Goal: Transaction & Acquisition: Purchase product/service

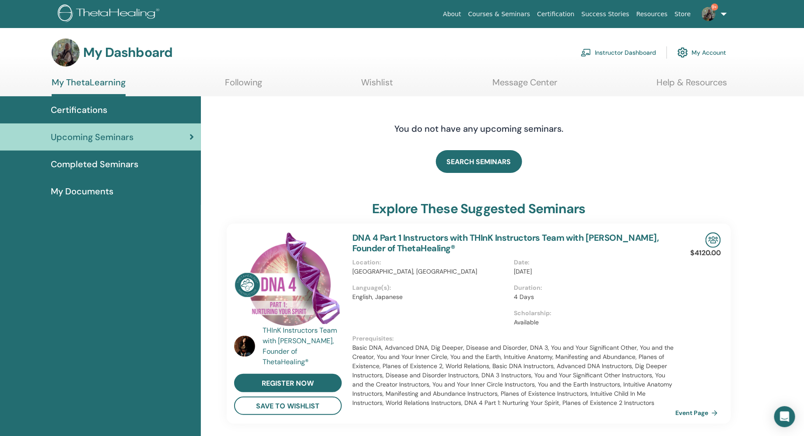
click at [117, 112] on div "Certifications" at bounding box center [100, 109] width 187 height 13
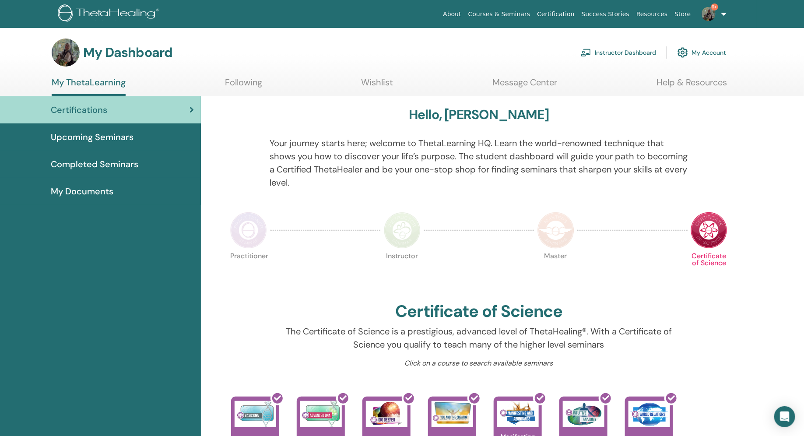
click at [639, 57] on link "Instructor Dashboard" at bounding box center [618, 52] width 75 height 19
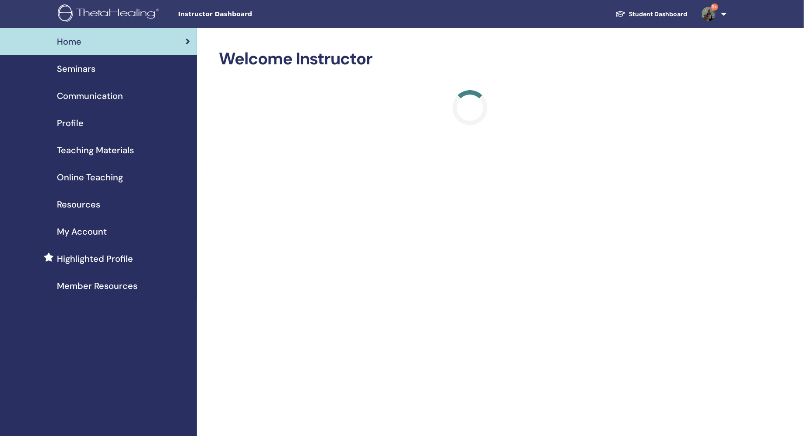
click at [101, 180] on span "Online Teaching" at bounding box center [90, 177] width 66 height 13
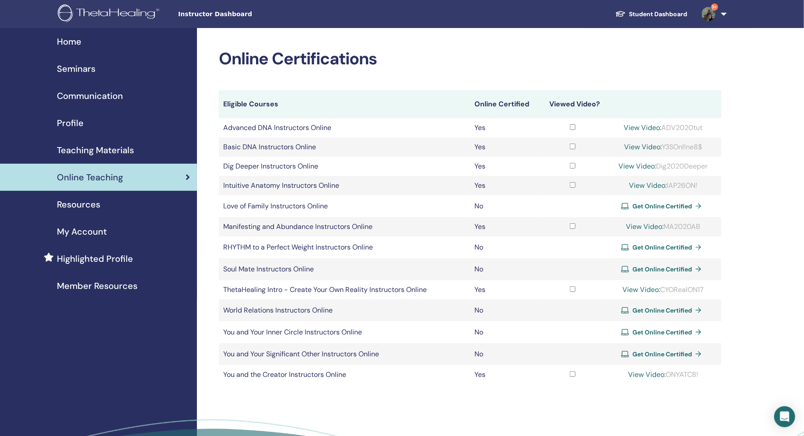
click at [683, 331] on span "Get Online Certified" at bounding box center [663, 332] width 60 height 8
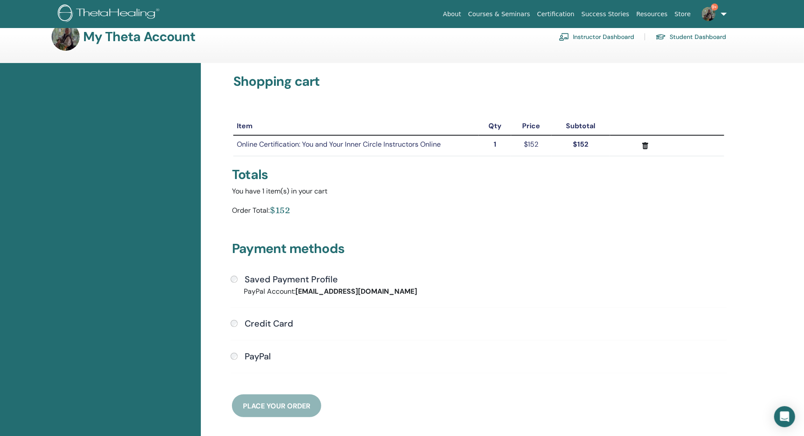
scroll to position [19, 0]
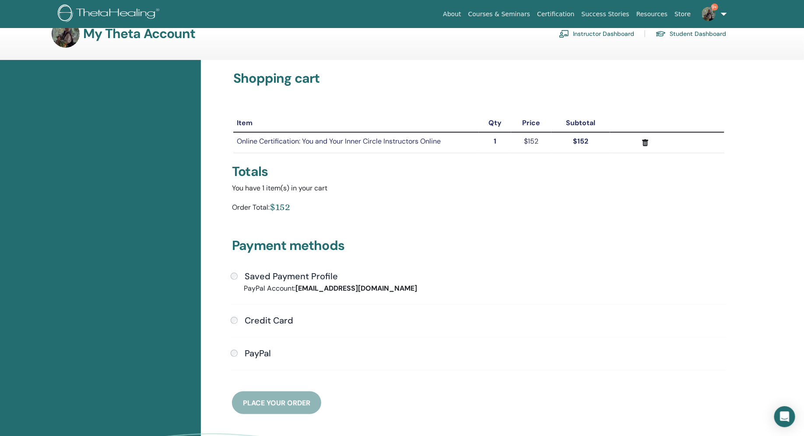
click at [238, 350] on div "PayPal" at bounding box center [479, 353] width 496 height 11
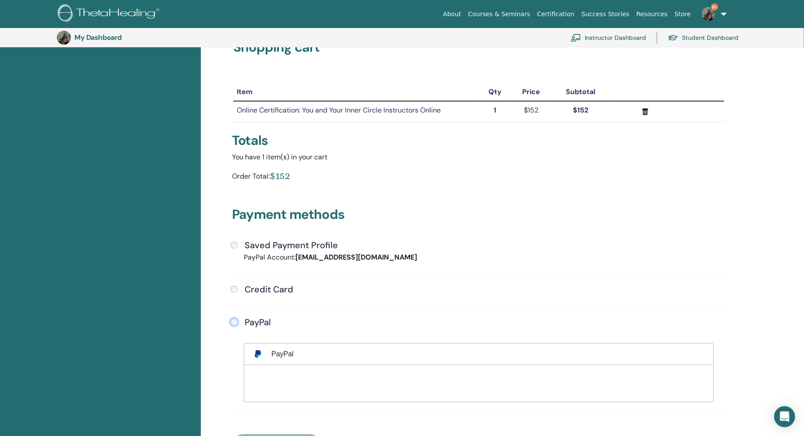
scroll to position [104, 0]
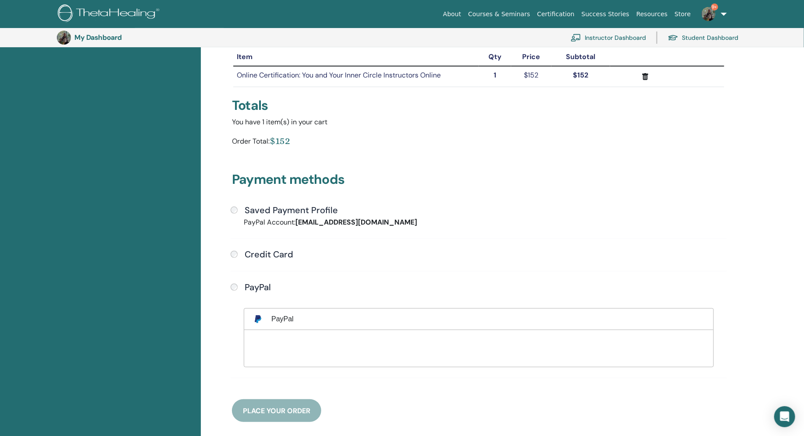
click at [283, 408] on div "Payment methods Saved Payment Profile PayPal Account: franziska.block@t-online.…" at bounding box center [479, 286] width 504 height 271
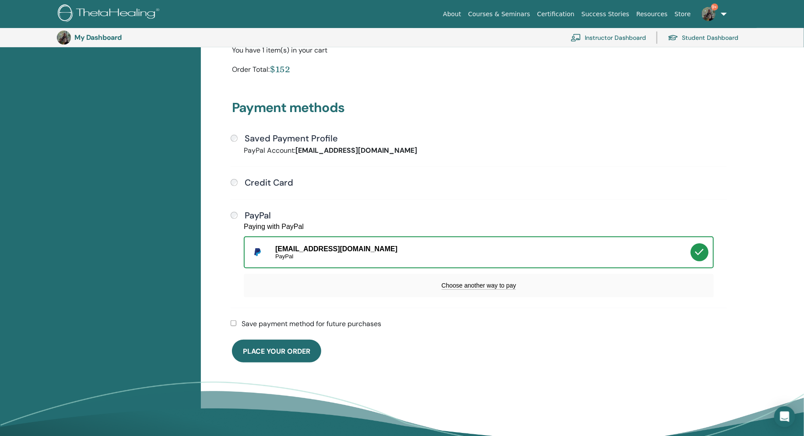
scroll to position [177, 0]
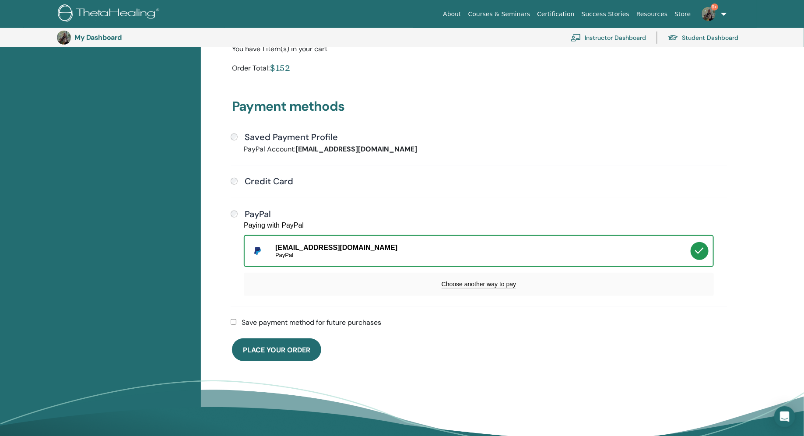
click at [313, 322] on label "Save payment method for future purchases" at bounding box center [312, 322] width 140 height 11
click at [278, 352] on span "Place Your Order" at bounding box center [276, 349] width 67 height 9
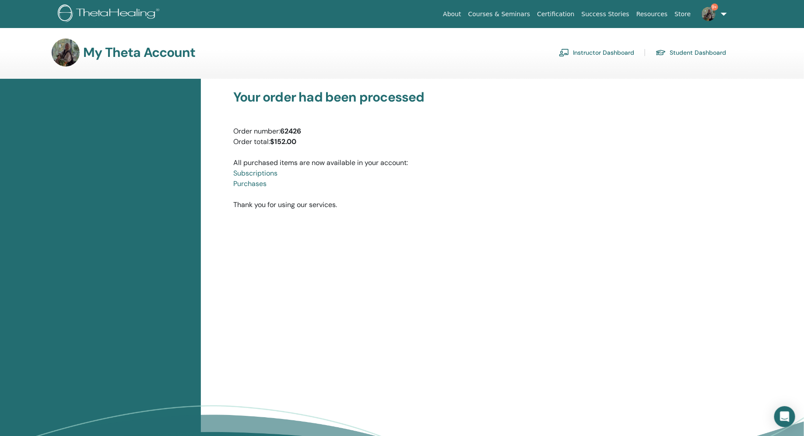
click at [679, 50] on link "Student Dashboard" at bounding box center [691, 53] width 70 height 14
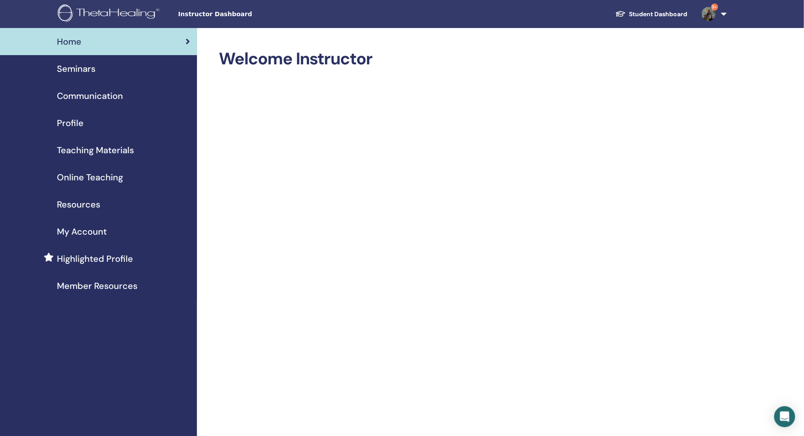
click at [73, 181] on span "Online Teaching" at bounding box center [90, 177] width 66 height 13
